Goal: Task Accomplishment & Management: Manage account settings

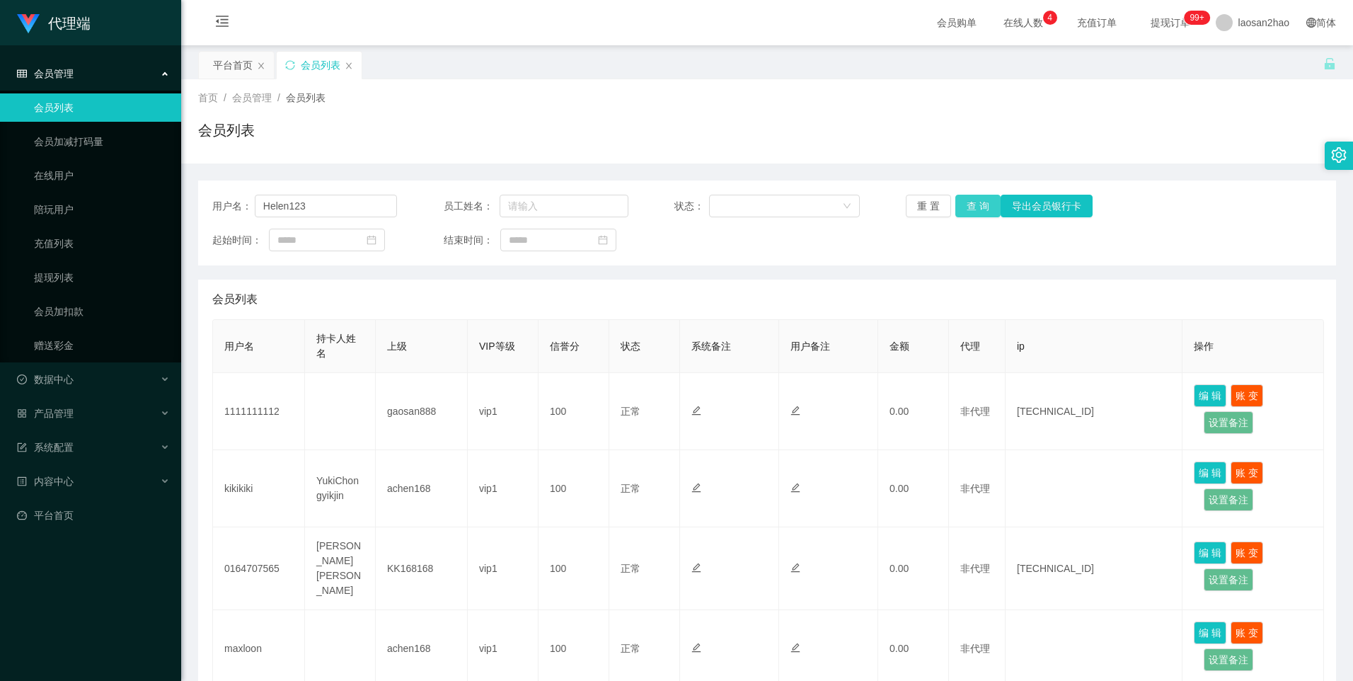
click at [955, 205] on button "查 询" at bounding box center [977, 206] width 45 height 23
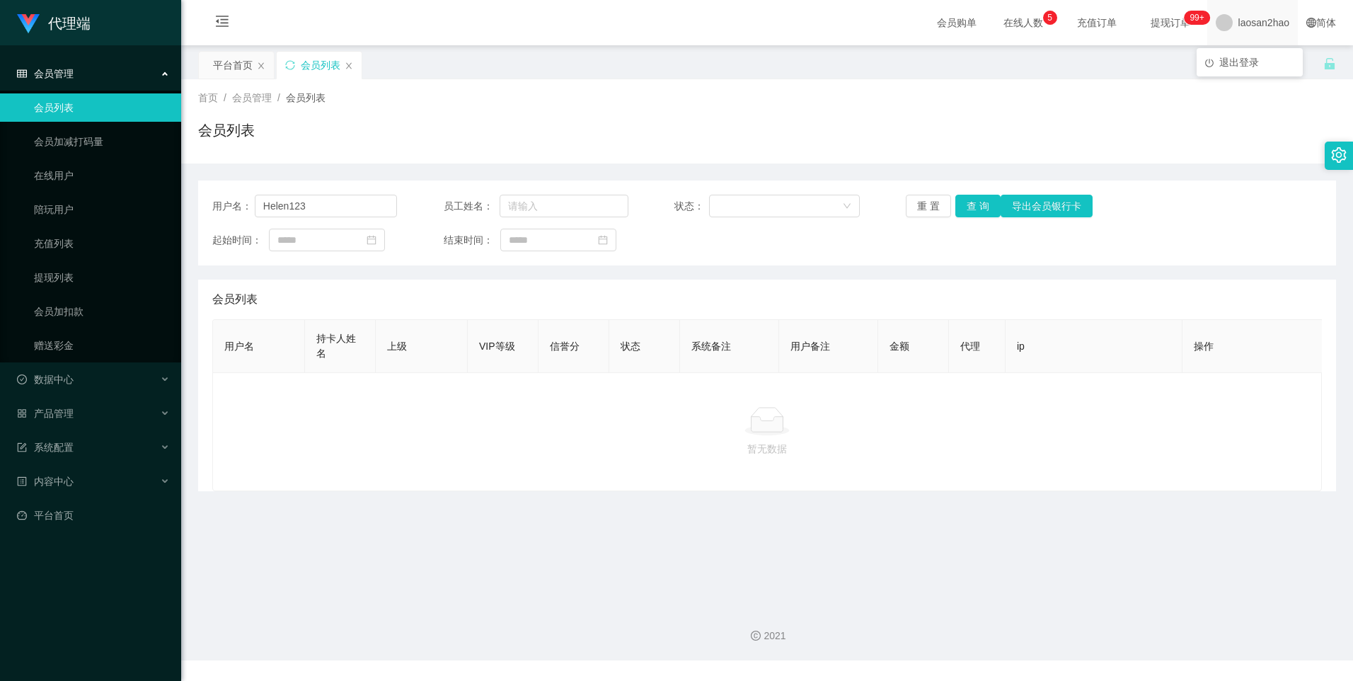
click at [1227, 25] on div "laosan2hao" at bounding box center [1252, 22] width 91 height 45
click at [1240, 23] on span "laosan2hao" at bounding box center [1263, 22] width 51 height 45
click at [1242, 61] on span "退出登录" at bounding box center [1239, 62] width 40 height 11
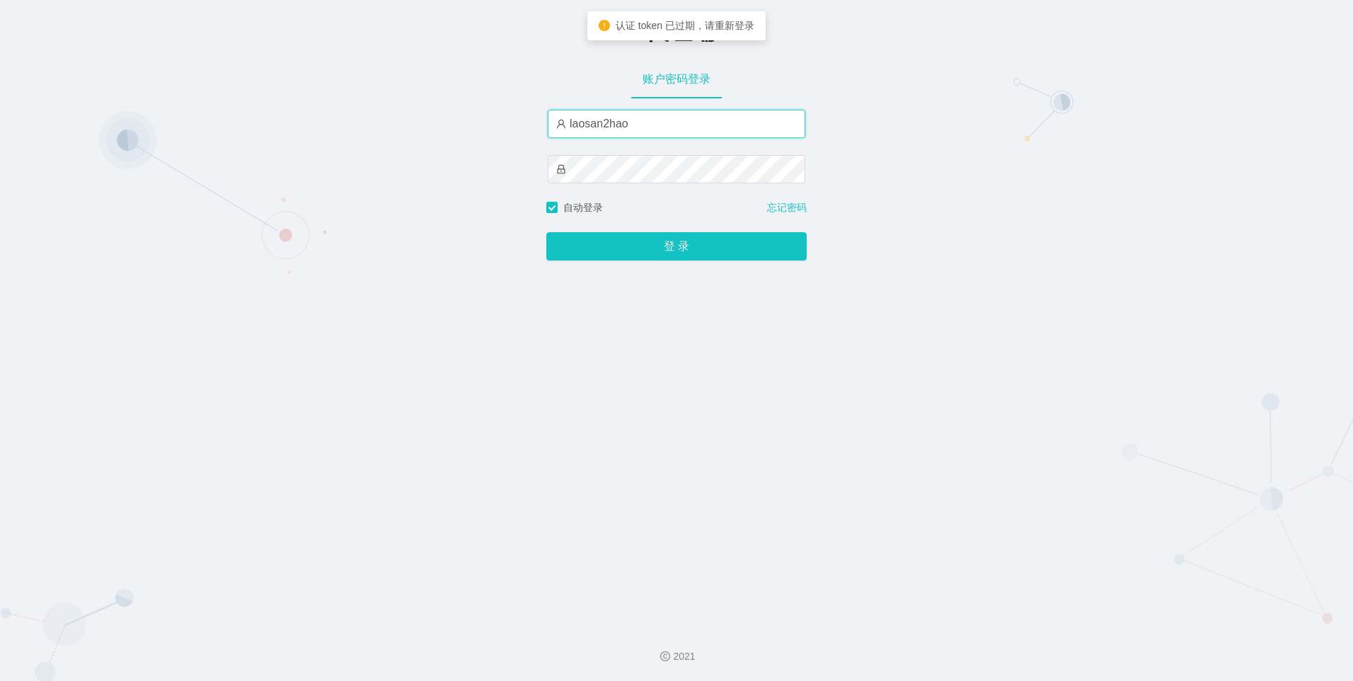
click at [659, 127] on input "laosan2hao" at bounding box center [677, 124] width 258 height 28
click at [656, 121] on input "laosan2hao" at bounding box center [677, 124] width 258 height 28
type input "laosan"
click at [889, 171] on div "-代理端 账户密码登录 laosan 自动登录 忘记密码 登 录" at bounding box center [676, 307] width 1353 height 615
click at [1165, 380] on div "-代理端 账户密码登录 laosan 自动登录 忘记密码 登 录" at bounding box center [676, 307] width 1353 height 615
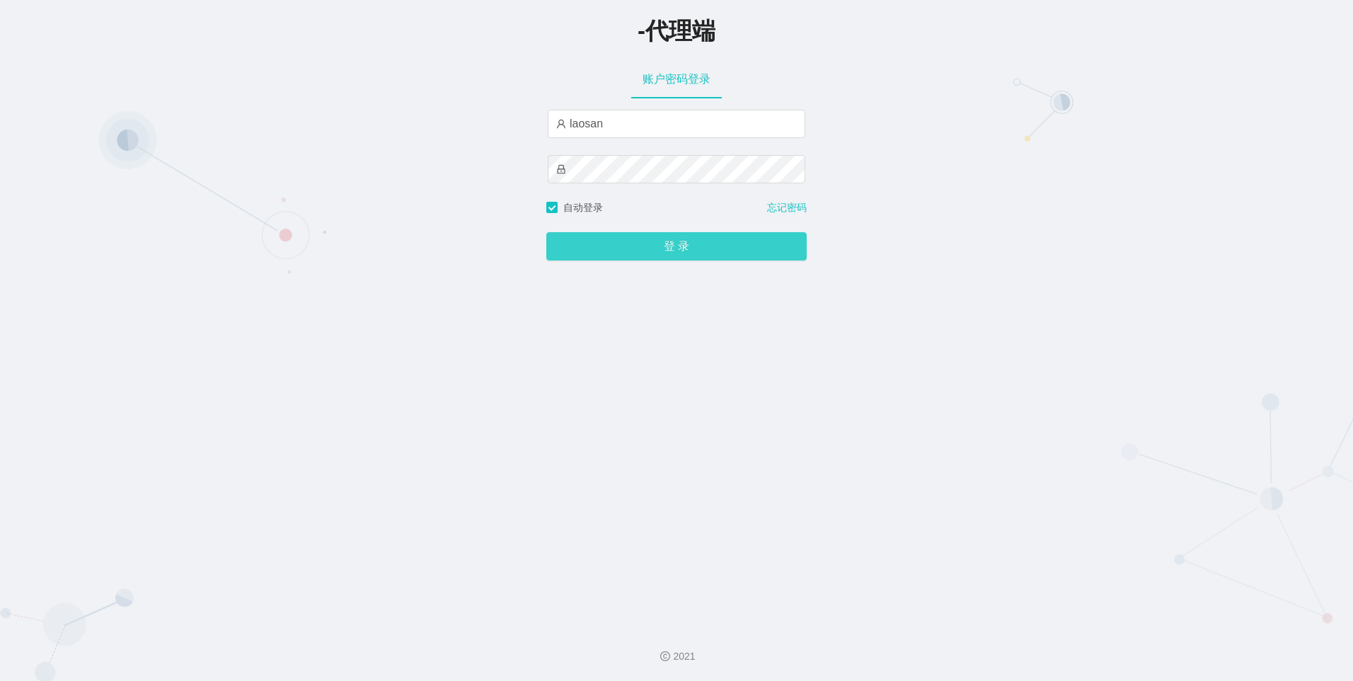
click at [746, 235] on button "登 录" at bounding box center [676, 246] width 260 height 28
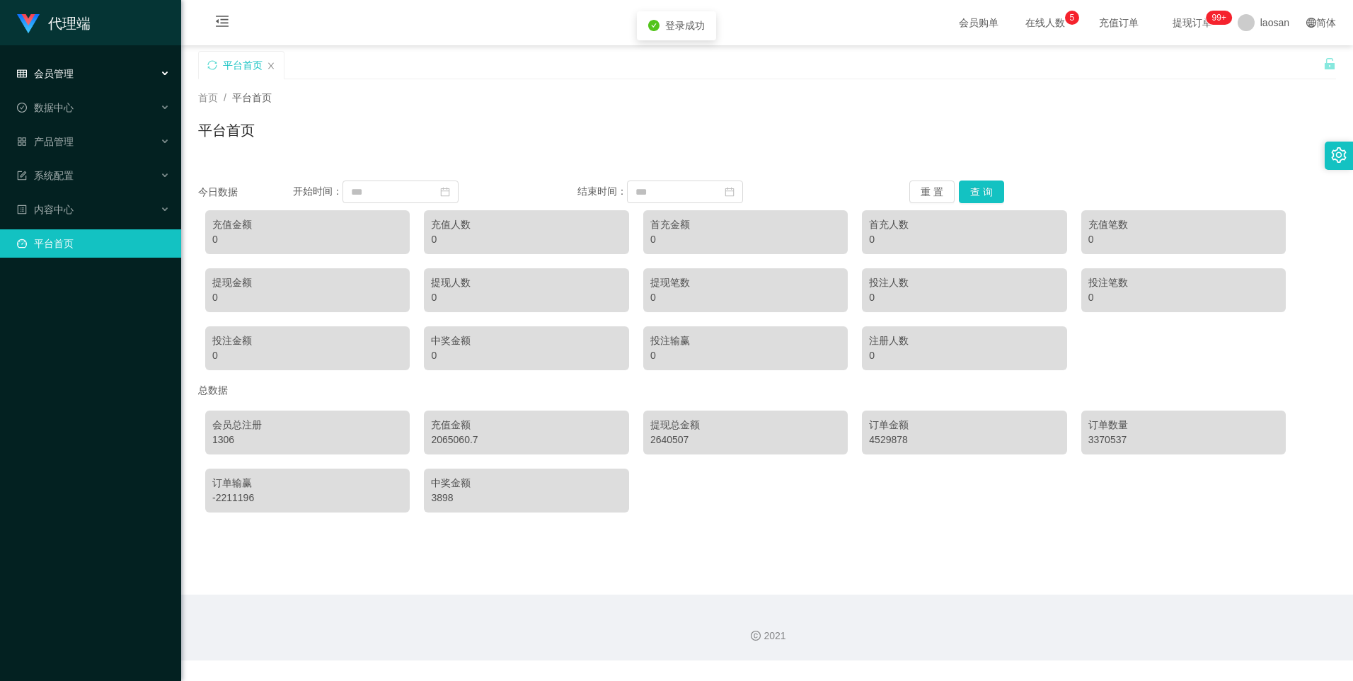
click at [91, 69] on div "会员管理" at bounding box center [90, 73] width 181 height 28
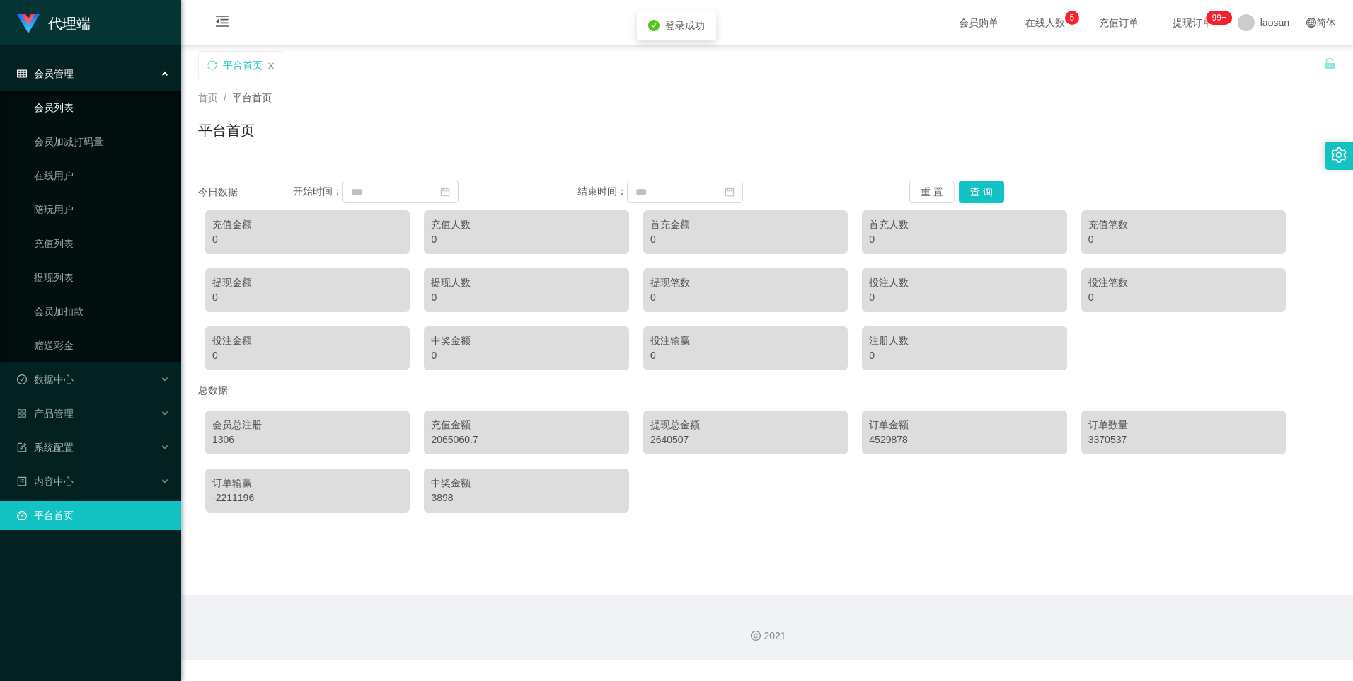
click at [68, 110] on link "会员列表" at bounding box center [102, 107] width 136 height 28
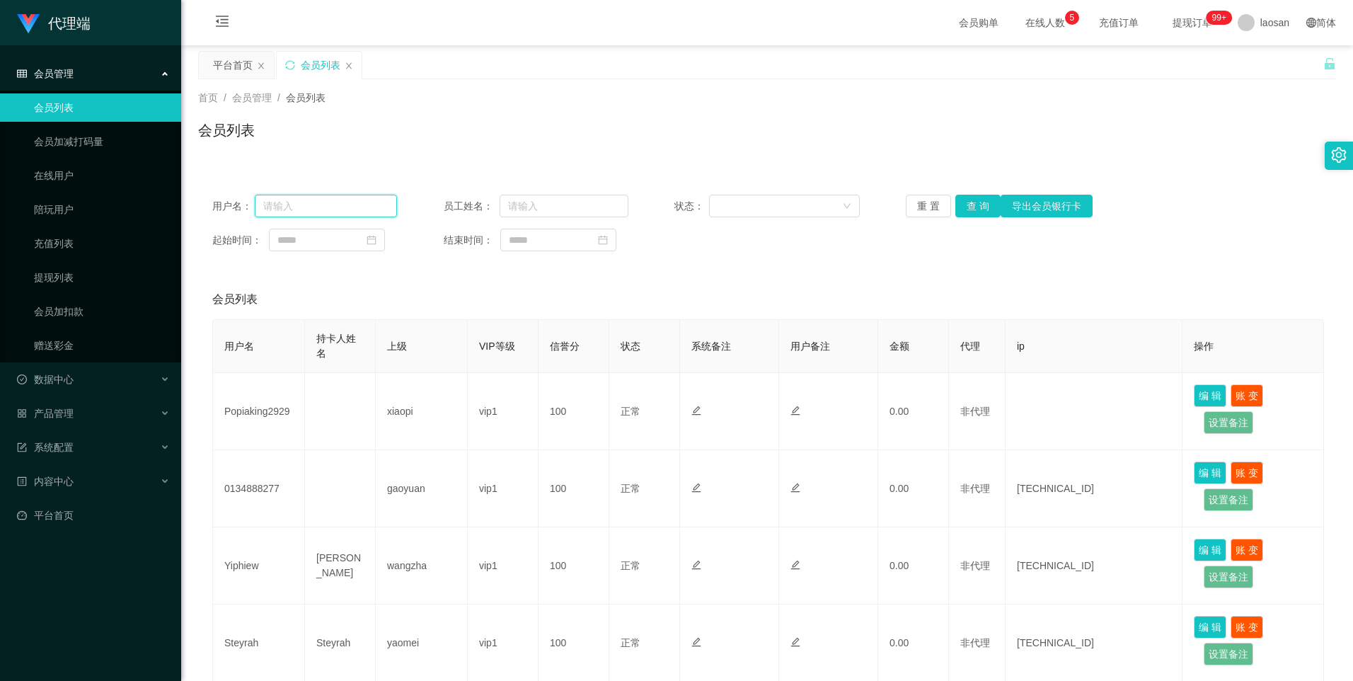
click at [304, 212] on input "text" at bounding box center [326, 206] width 143 height 23
paste input "Helen123"
type input "Helen123"
click at [991, 209] on button "查 询" at bounding box center [977, 206] width 45 height 23
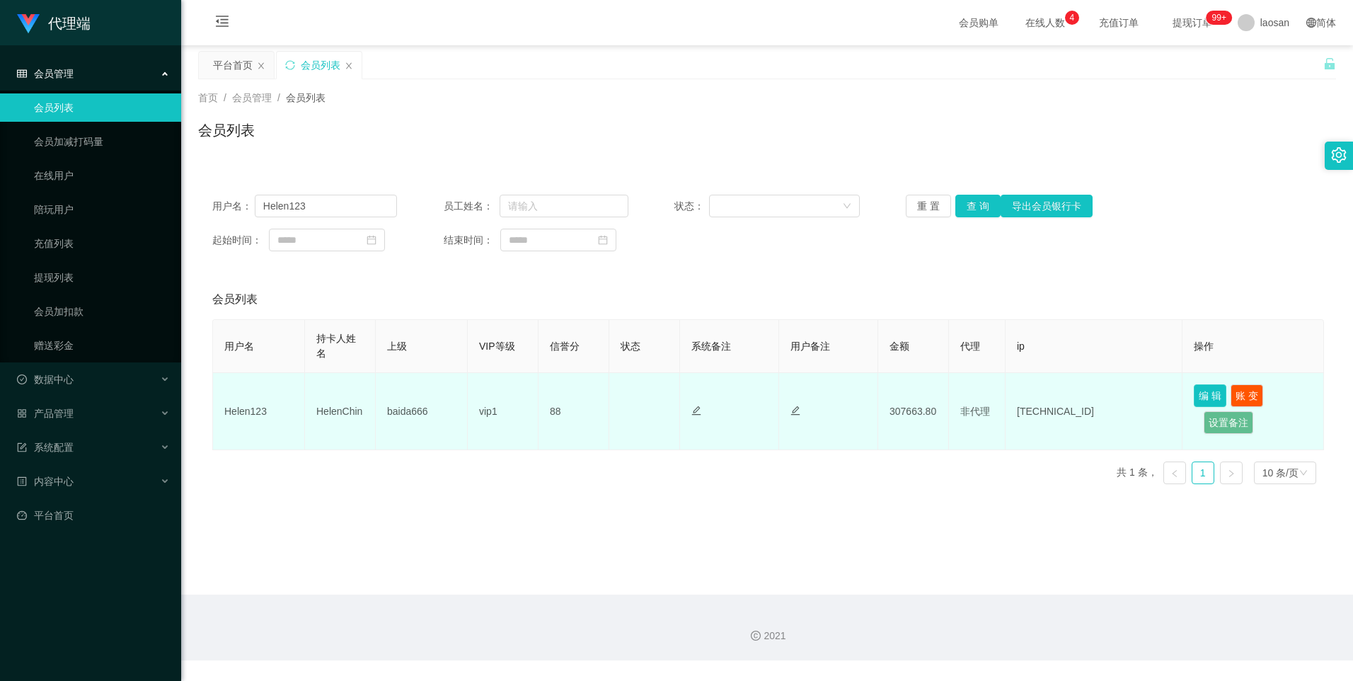
click at [1221, 388] on button "编 辑" at bounding box center [1210, 395] width 33 height 23
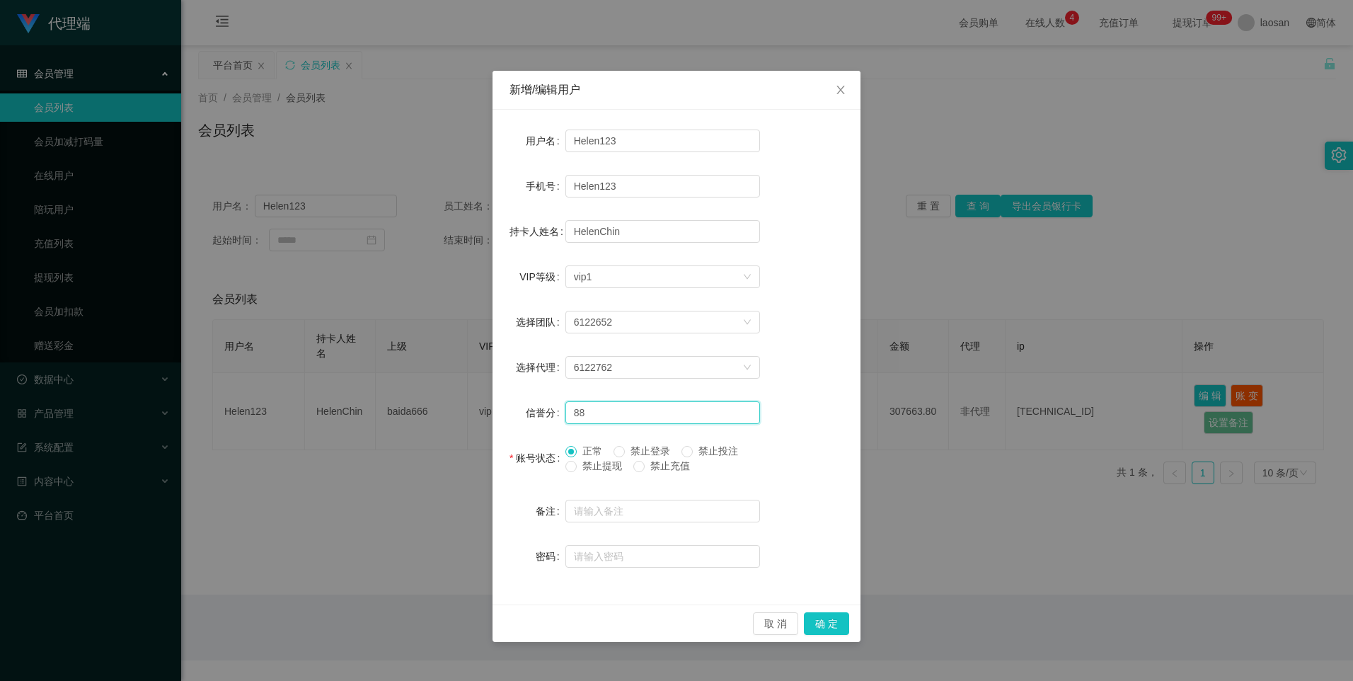
click at [585, 408] on input "88" at bounding box center [662, 412] width 195 height 23
type input "89"
click at [833, 621] on button "确 定" at bounding box center [826, 623] width 45 height 23
